Goal: Information Seeking & Learning: Learn about a topic

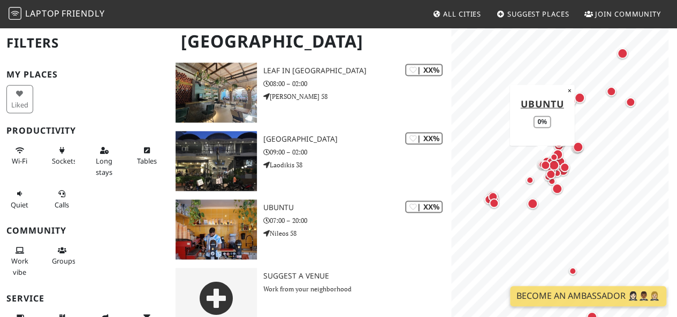
scroll to position [2763, 0]
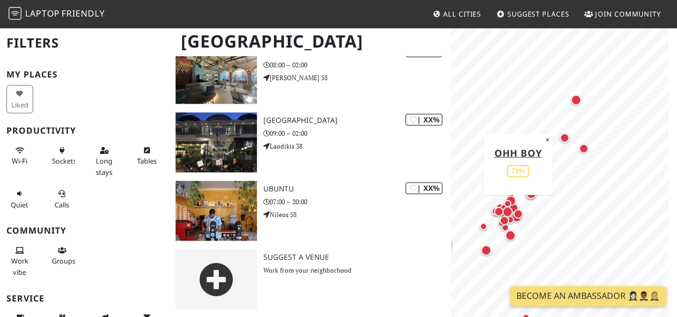
drag, startPoint x: 567, startPoint y: 166, endPoint x: 504, endPoint y: 228, distance: 88.2
click at [514, 219] on div "Map marker" at bounding box center [519, 214] width 10 height 10
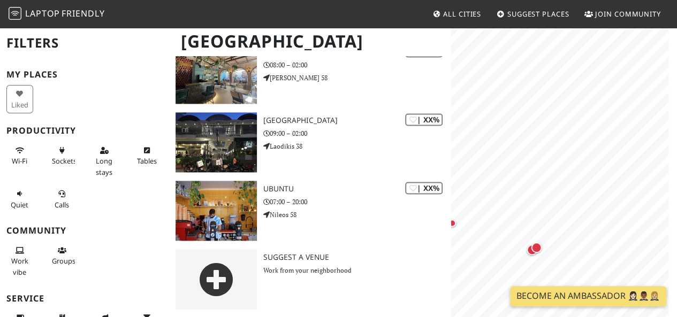
click at [673, 128] on div "MapLibre | Protomaps © OpenStreetMap" at bounding box center [564, 185] width 226 height 317
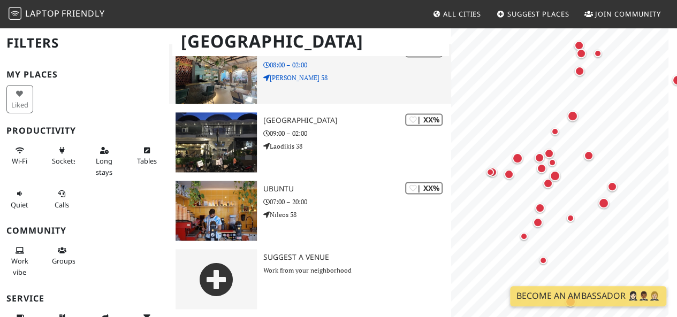
scroll to position [0, 0]
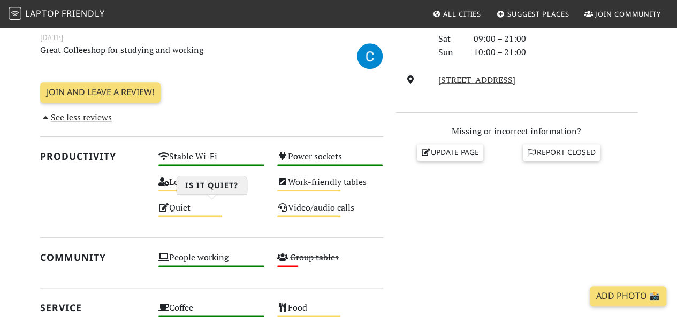
scroll to position [368, 0]
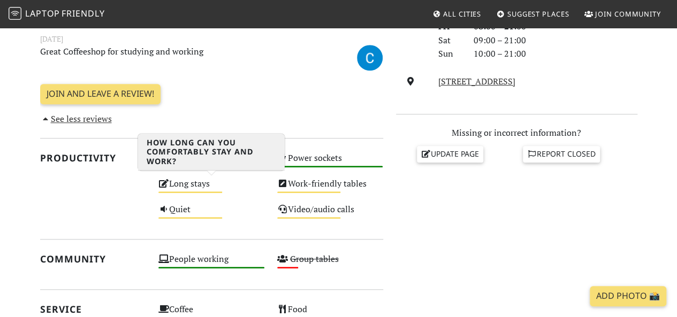
click at [177, 183] on div "Long stays Medium" at bounding box center [211, 189] width 119 height 26
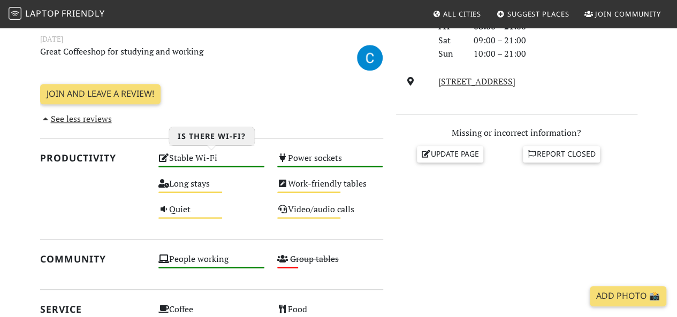
scroll to position [196, 0]
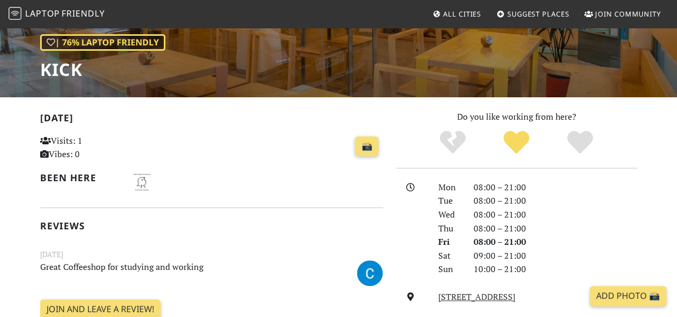
click at [166, 159] on div "📸" at bounding box center [270, 146] width 224 height 29
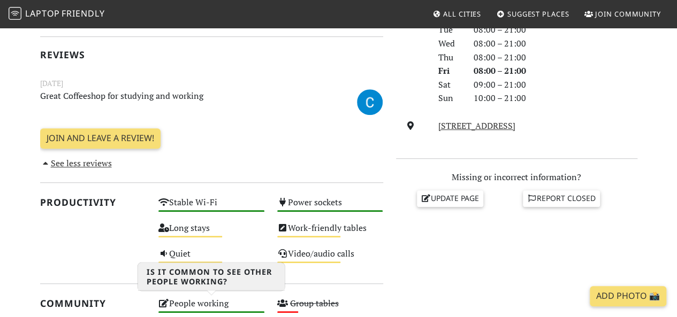
scroll to position [322, 0]
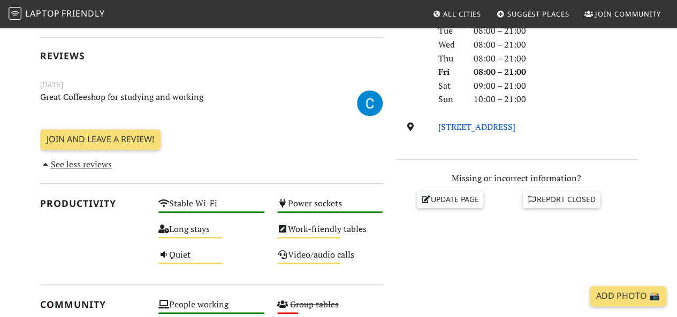
click at [490, 128] on link "[STREET_ADDRESS]" at bounding box center [476, 127] width 77 height 12
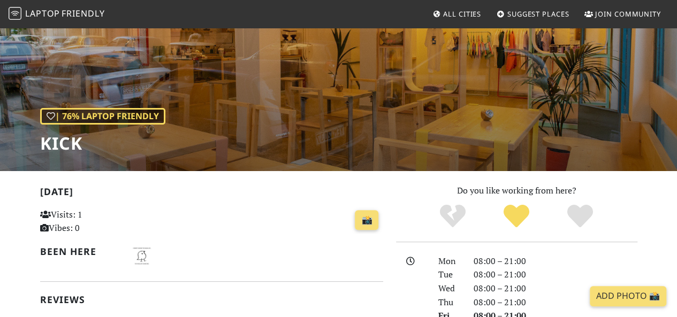
scroll to position [0, 0]
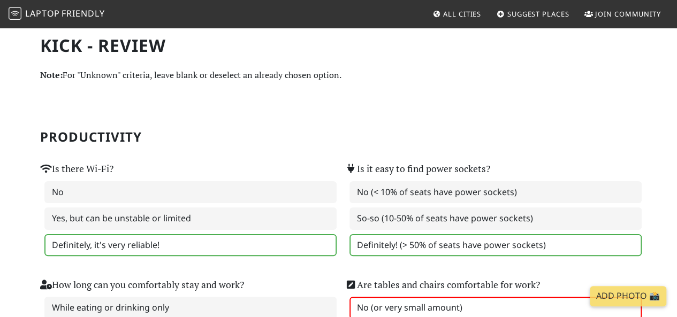
scroll to position [62, 0]
